Goal: Task Accomplishment & Management: Use online tool/utility

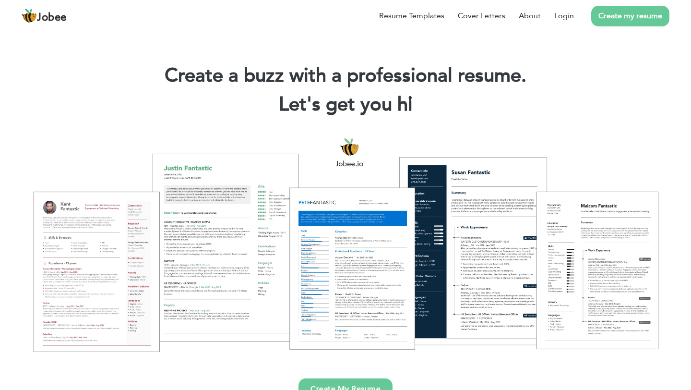
click at [516, 28] on div "Resume Templates Cover Letters About Login Create my resume" at bounding box center [346, 15] width 648 height 25
click at [335, 28] on div "Resume Templates Cover Letters About Login Create my resume" at bounding box center [346, 15] width 648 height 25
click at [365, 28] on div "Resume Templates Cover Letters About Login Create my resume" at bounding box center [346, 15] width 648 height 25
click at [343, 28] on div "Resume Templates Cover Letters About Login Create my resume" at bounding box center [346, 15] width 648 height 25
click at [339, 28] on div "Resume Templates Cover Letters About Login Create my resume" at bounding box center [346, 15] width 648 height 25
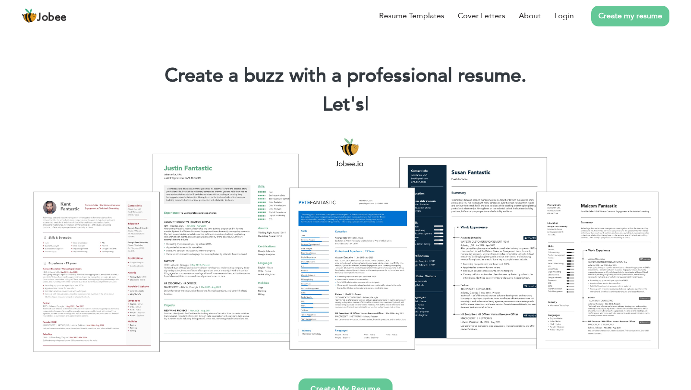
click at [623, 22] on link "Create my resume" at bounding box center [630, 16] width 78 height 21
